Goal: Navigation & Orientation: Find specific page/section

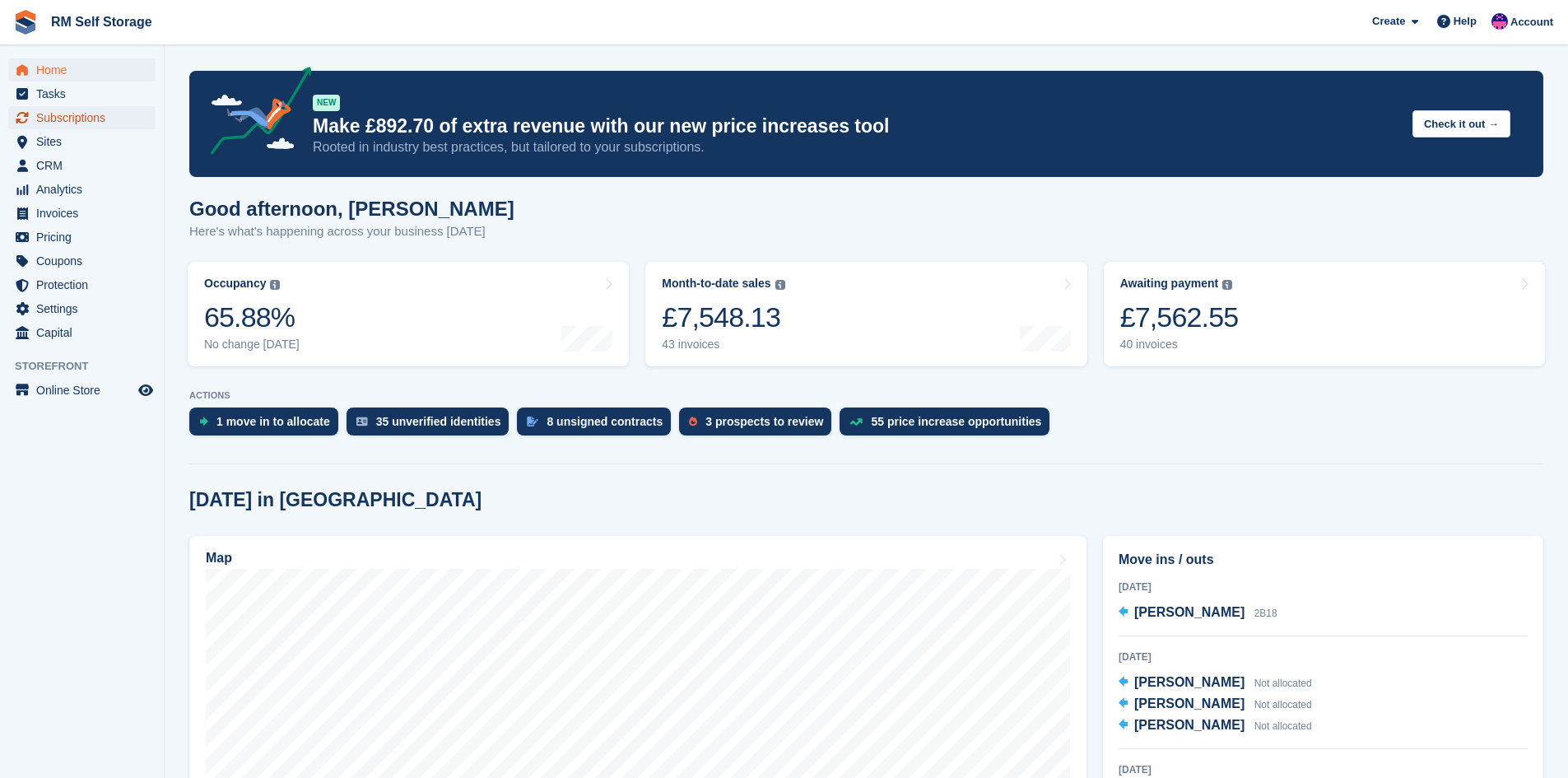
click at [81, 122] on span "Subscriptions" at bounding box center [86, 117] width 99 height 23
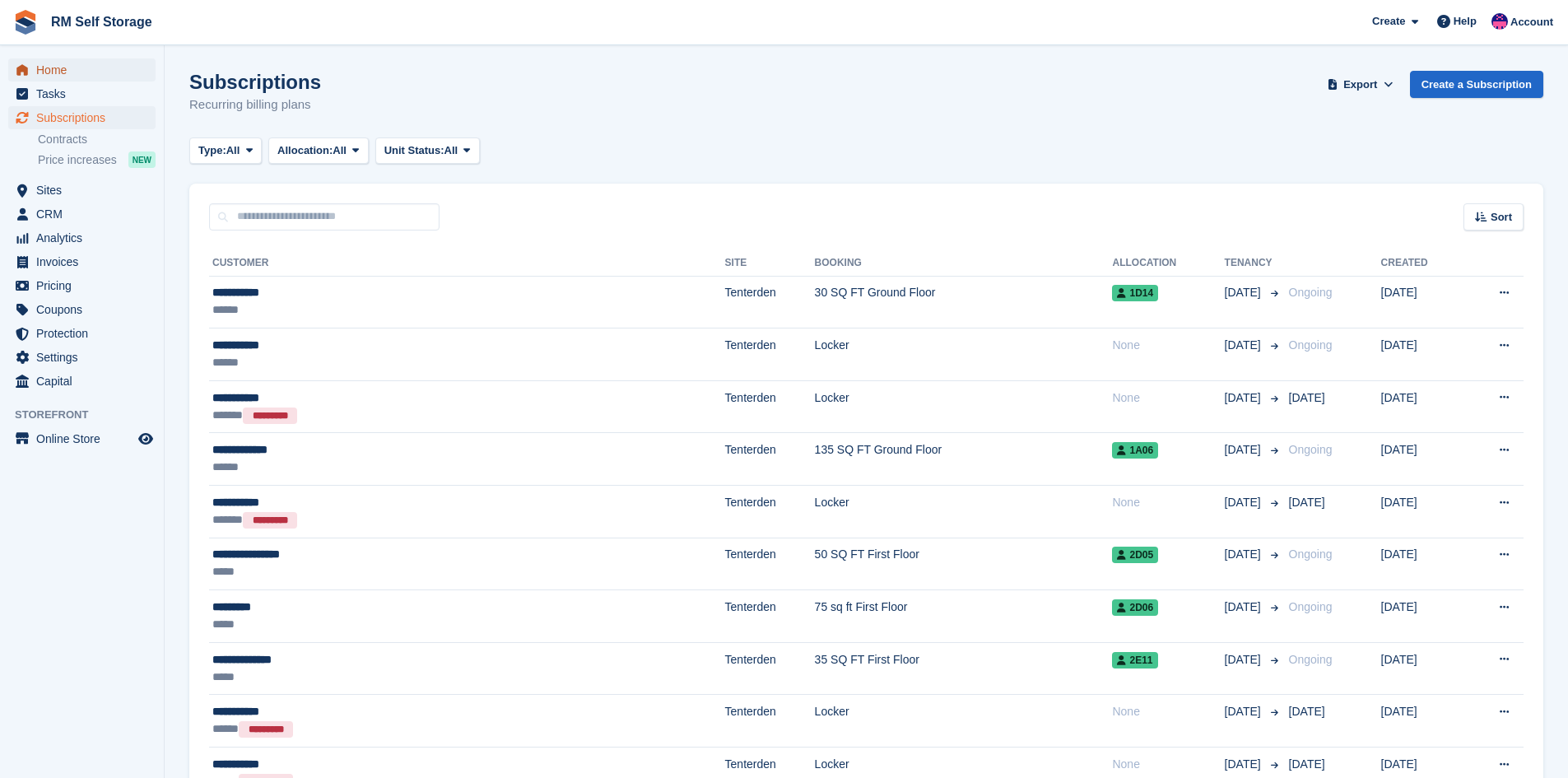
click at [57, 65] on span "Home" at bounding box center [86, 69] width 99 height 23
